Goal: Task Accomplishment & Management: Manage account settings

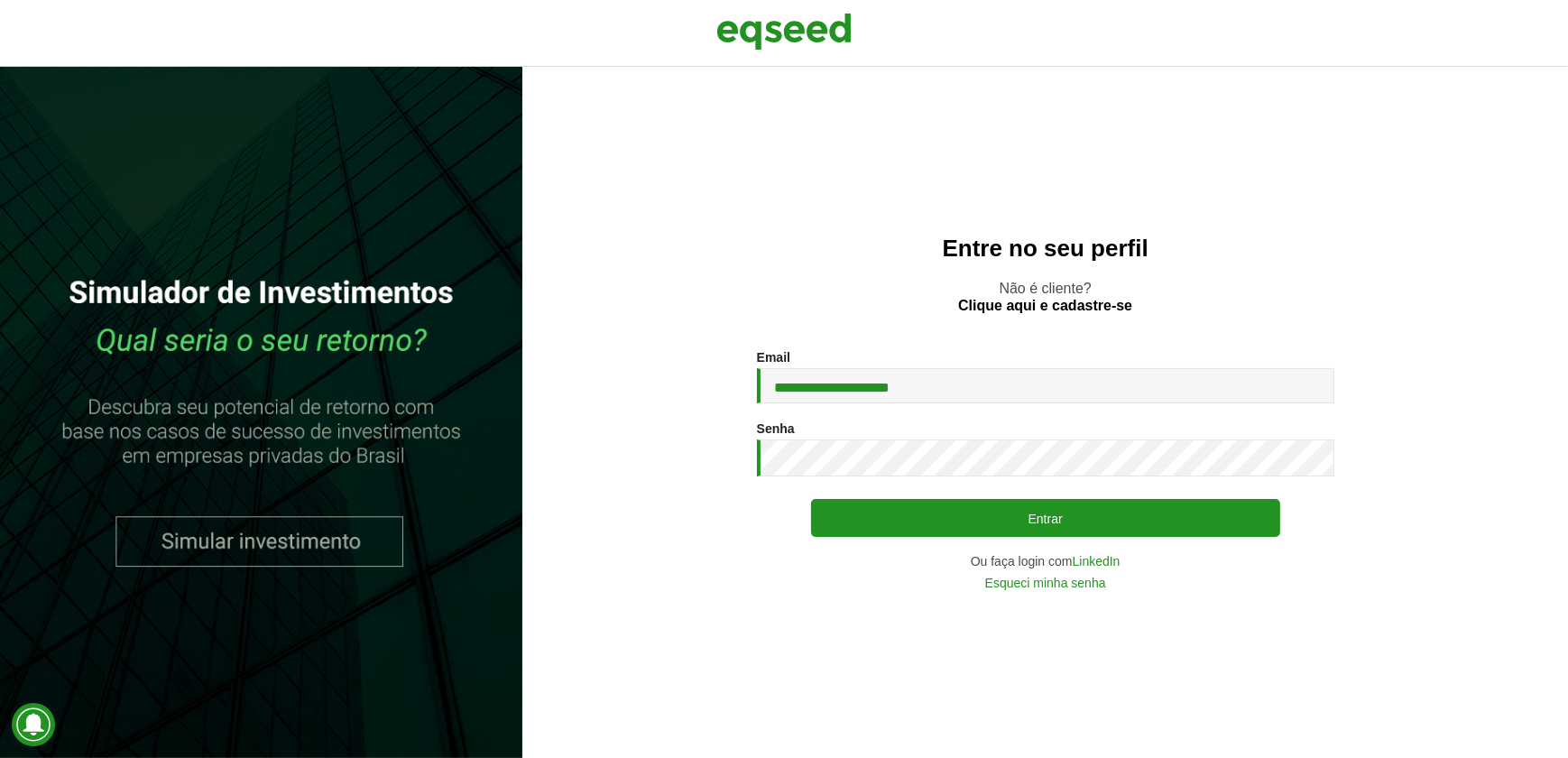
click at [811, 499] on button "Entrar" at bounding box center [1046, 518] width 469 height 38
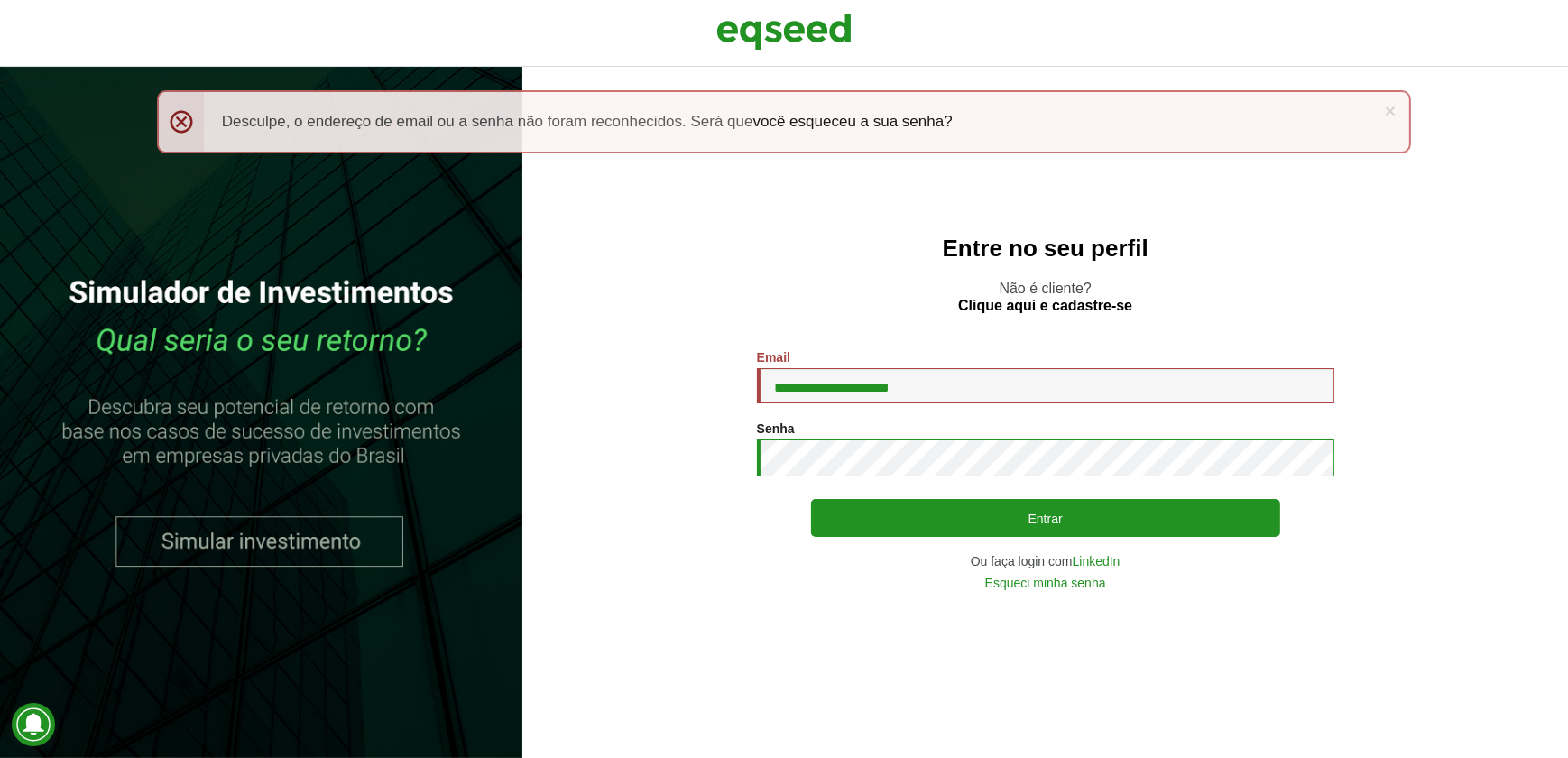
click at [811, 499] on button "Entrar" at bounding box center [1046, 518] width 469 height 38
